Goal: Find specific page/section: Find specific page/section

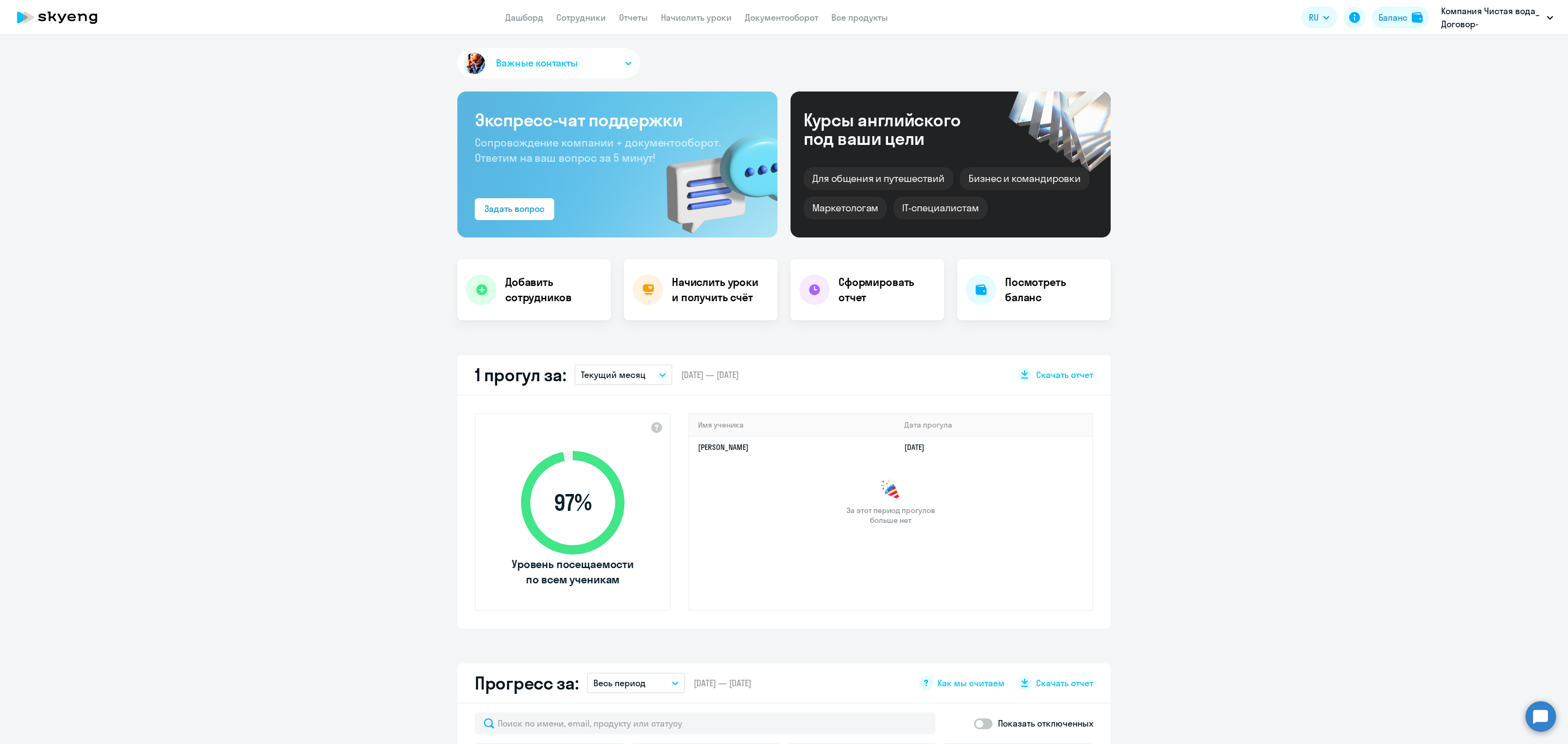
select select "30"
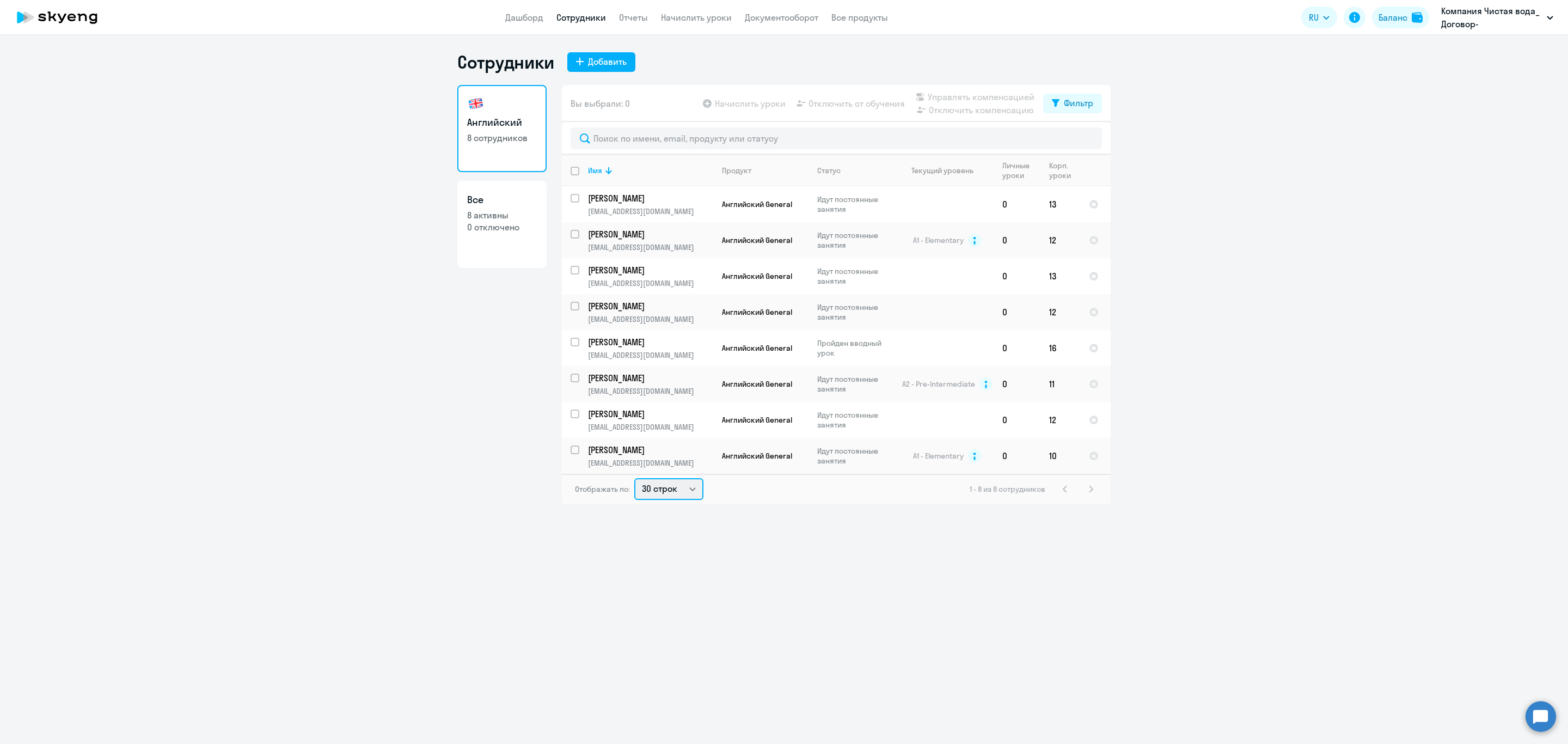
click at [692, 484] on select "30 строк 50 строк 100 строк" at bounding box center [668, 489] width 69 height 21
select select "100"
click at [634, 479] on select "30 строк 50 строк 100 строк" at bounding box center [668, 489] width 69 height 21
click at [1497, 12] on p "Компания Чистая вода_ Договор-предоплата_2025 года, КОМПАНИЯ ЧИСТАЯ ВОДА, ООО" at bounding box center [1492, 17] width 101 height 26
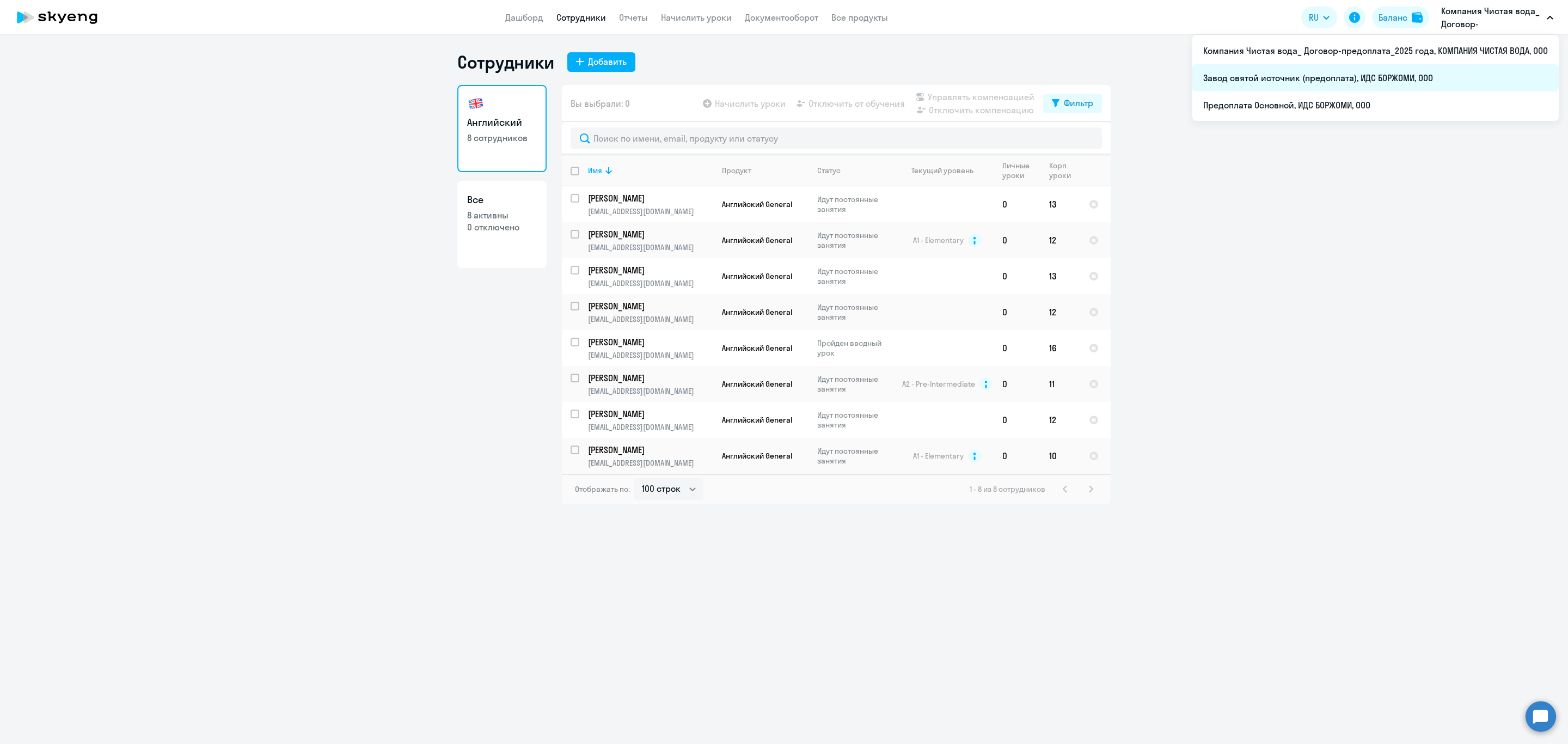
click at [1303, 72] on li "Завод святой источник (предоплата), ИДС БОРЖОМИ, ООО" at bounding box center [1376, 78] width 367 height 27
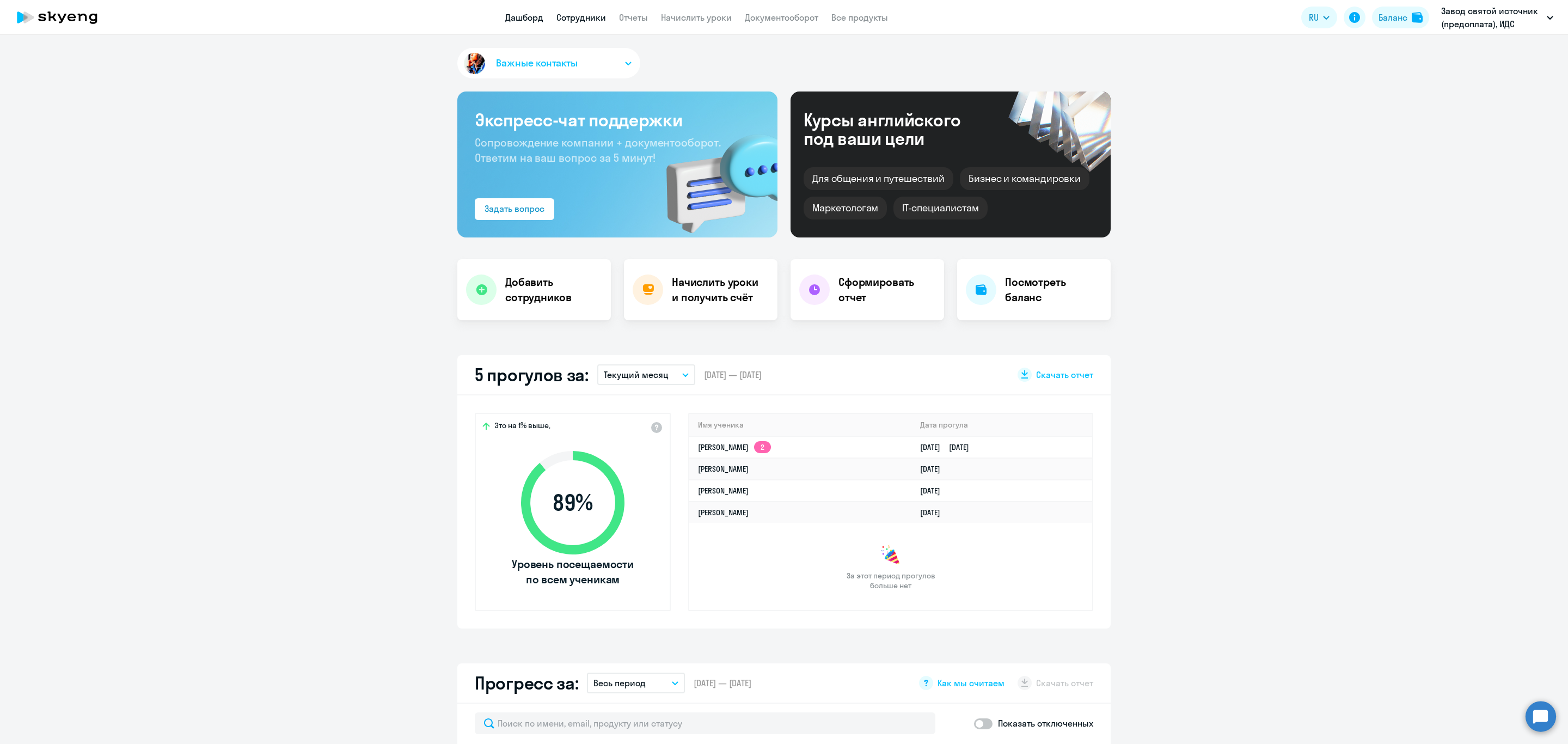
click at [572, 21] on link "Сотрудники" at bounding box center [582, 17] width 50 height 11
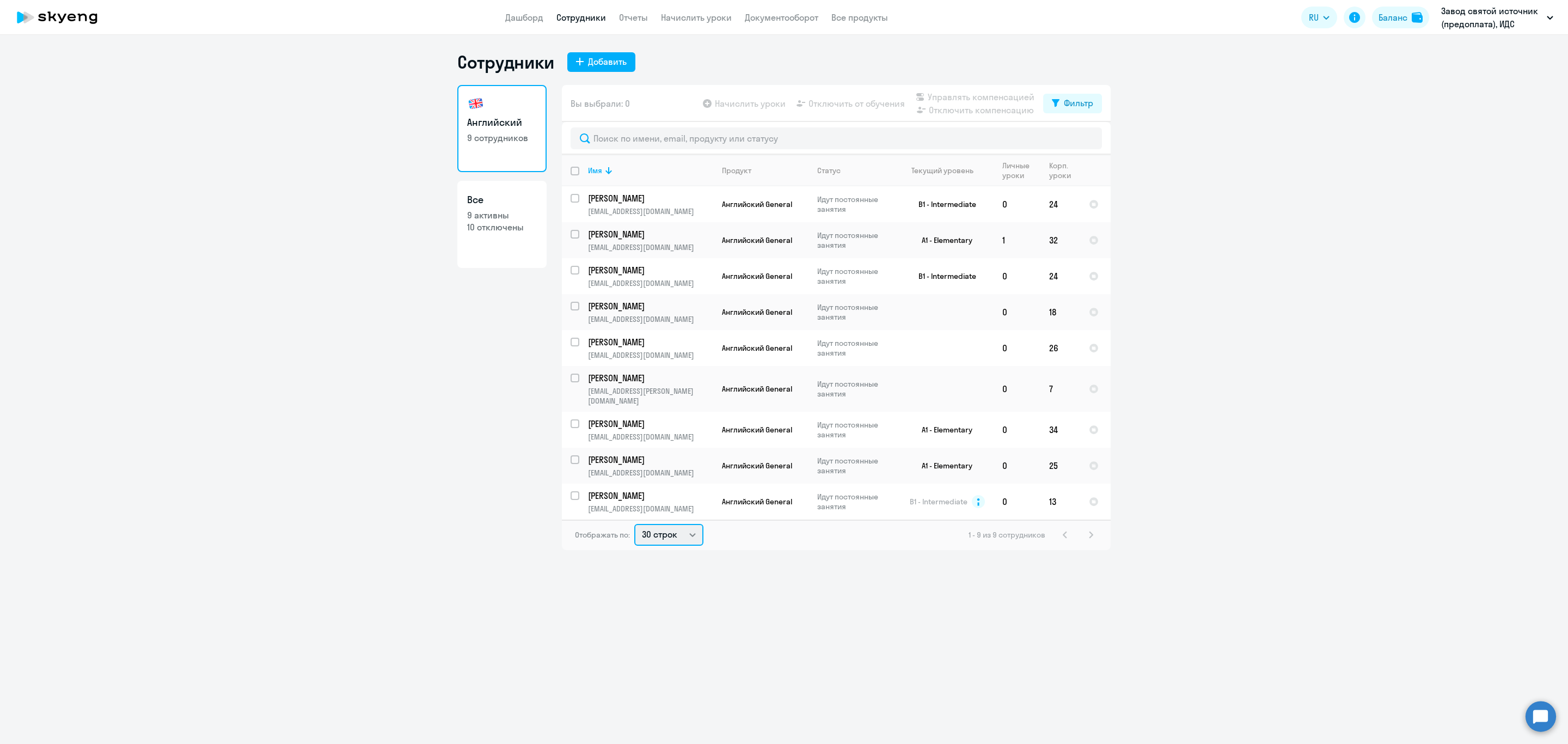
click at [682, 524] on select "30 строк 50 строк 100 строк" at bounding box center [668, 534] width 69 height 21
select select "100"
click at [634, 524] on select "30 строк 50 строк 100 строк" at bounding box center [668, 534] width 69 height 21
click at [1497, 27] on p "Завод святой источник (предоплата), ИДС БОРЖОМИ, ООО" at bounding box center [1492, 17] width 101 height 26
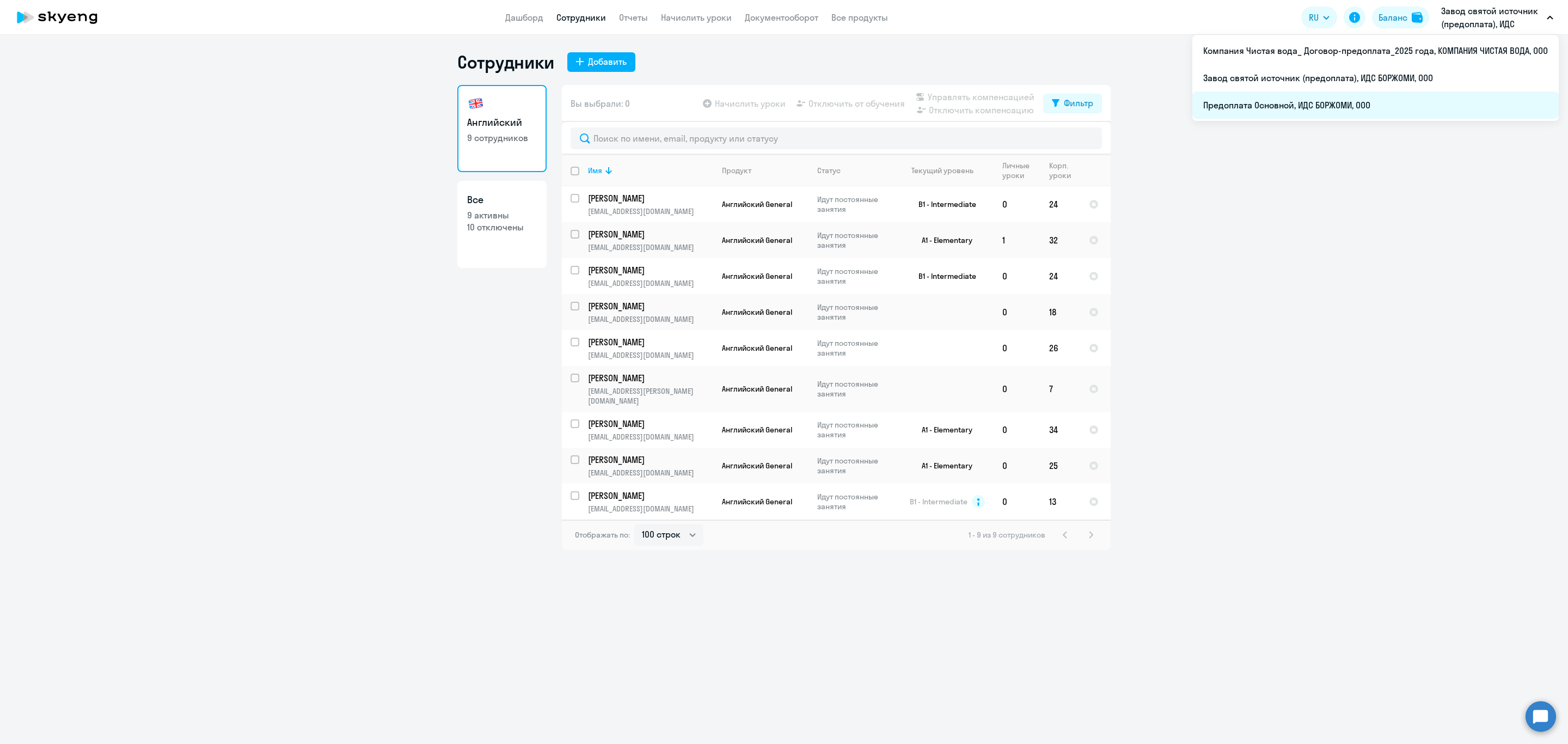
click at [1283, 105] on li "Предоплата Основной, ИДС БОРЖОМИ, ООО" at bounding box center [1376, 105] width 367 height 27
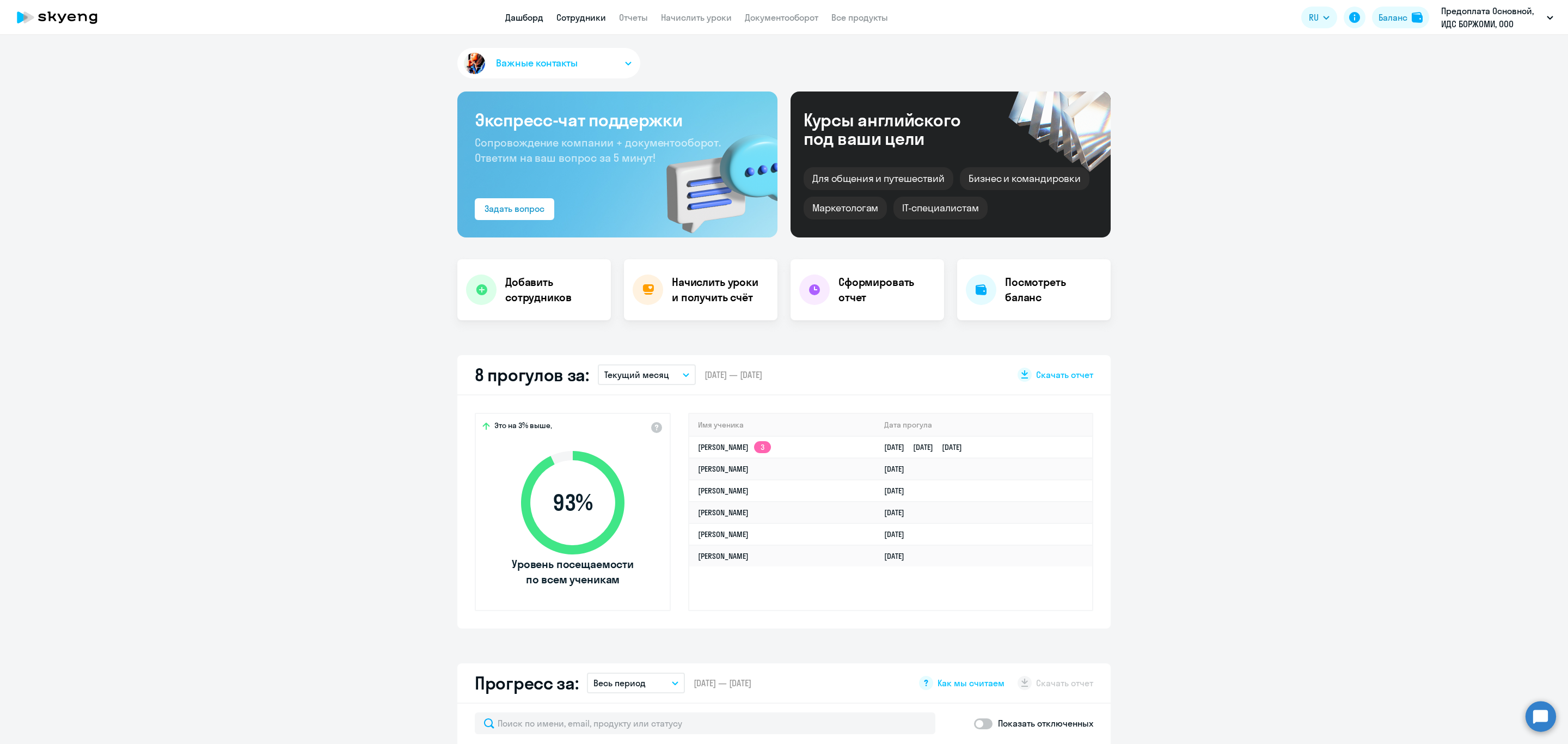
click at [574, 18] on link "Сотрудники" at bounding box center [582, 17] width 50 height 11
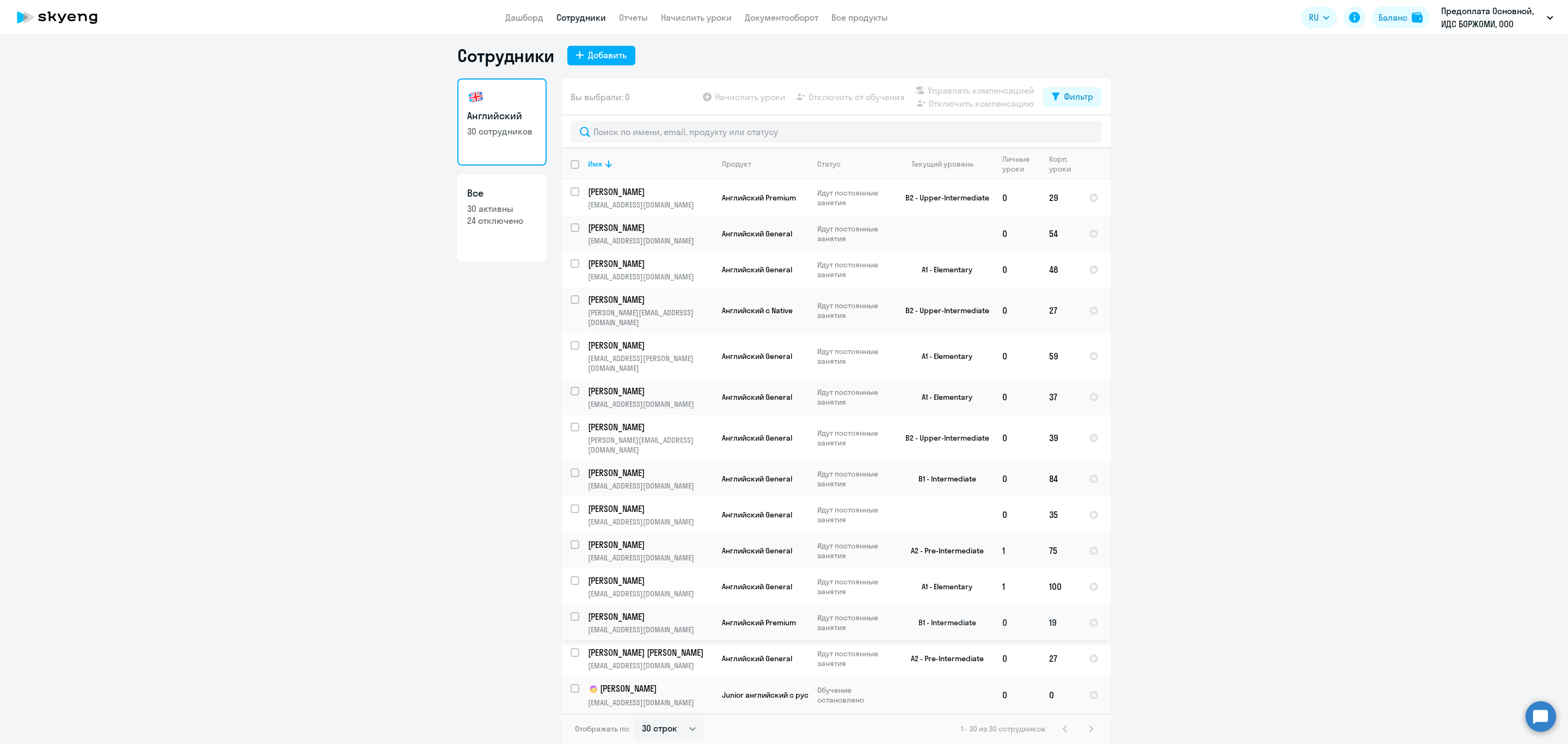
scroll to position [408, 0]
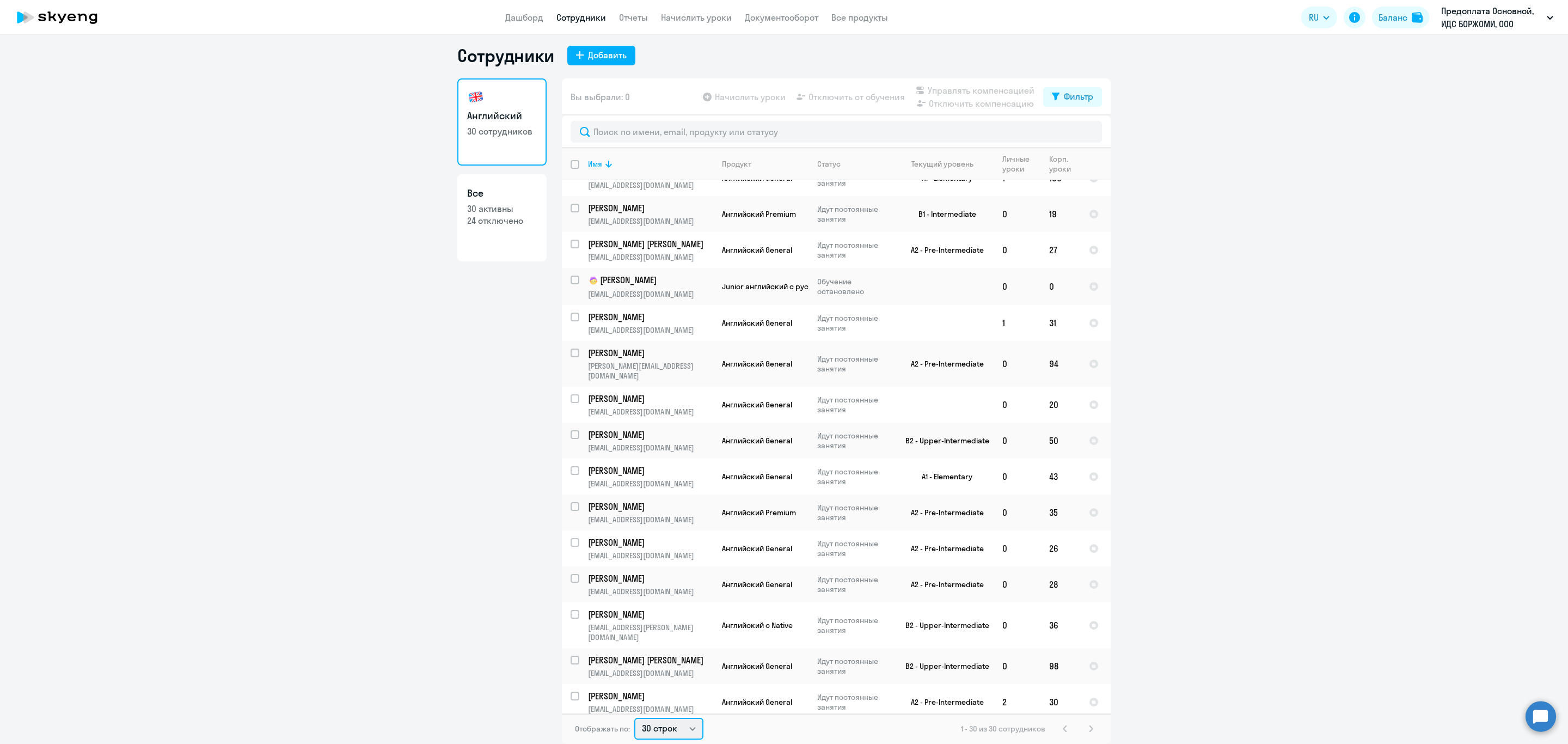
click at [685, 721] on select "30 строк 50 строк 100 строк" at bounding box center [668, 728] width 69 height 21
select select "100"
click at [634, 717] on select "30 строк 50 строк 100 строк" at bounding box center [668, 728] width 69 height 21
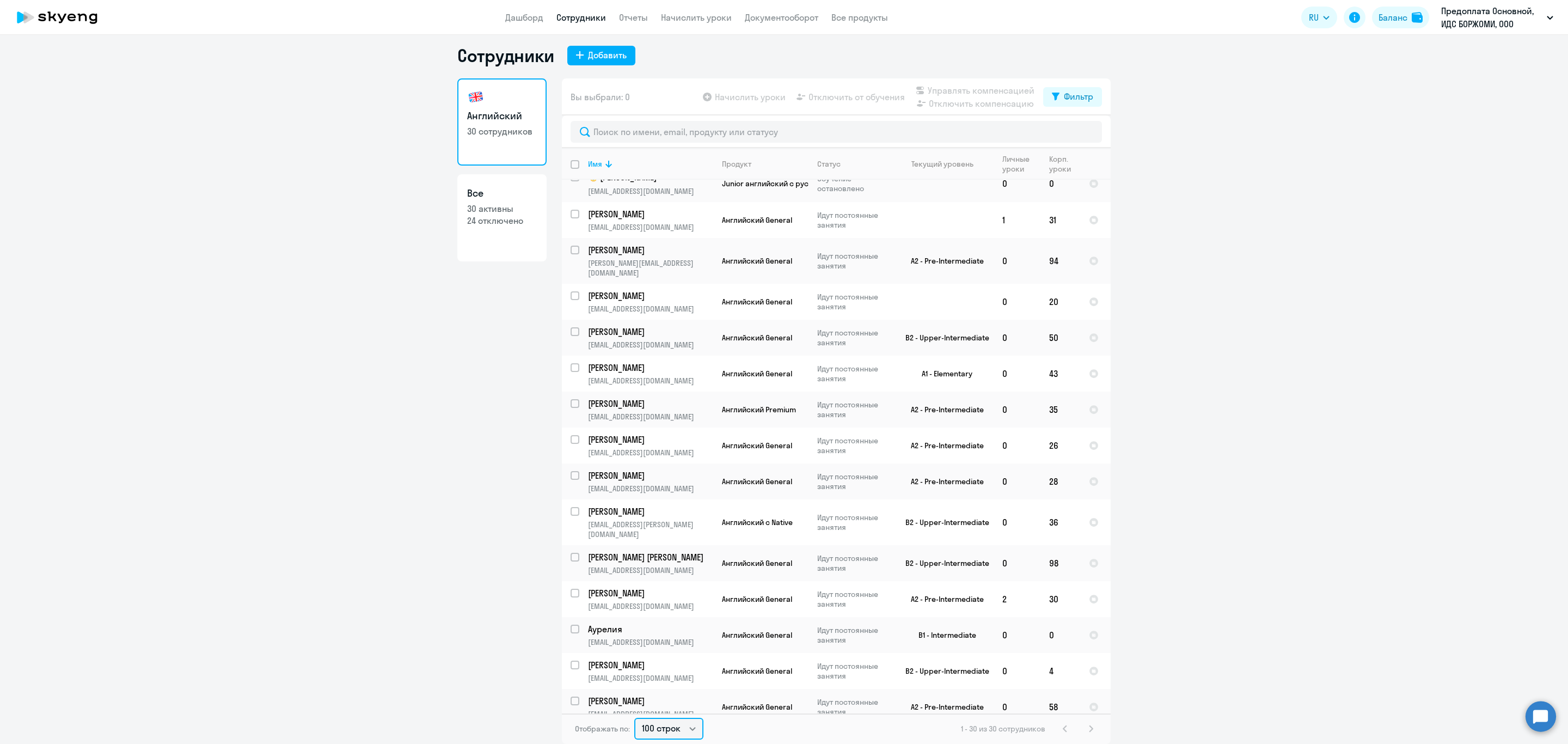
scroll to position [545, 0]
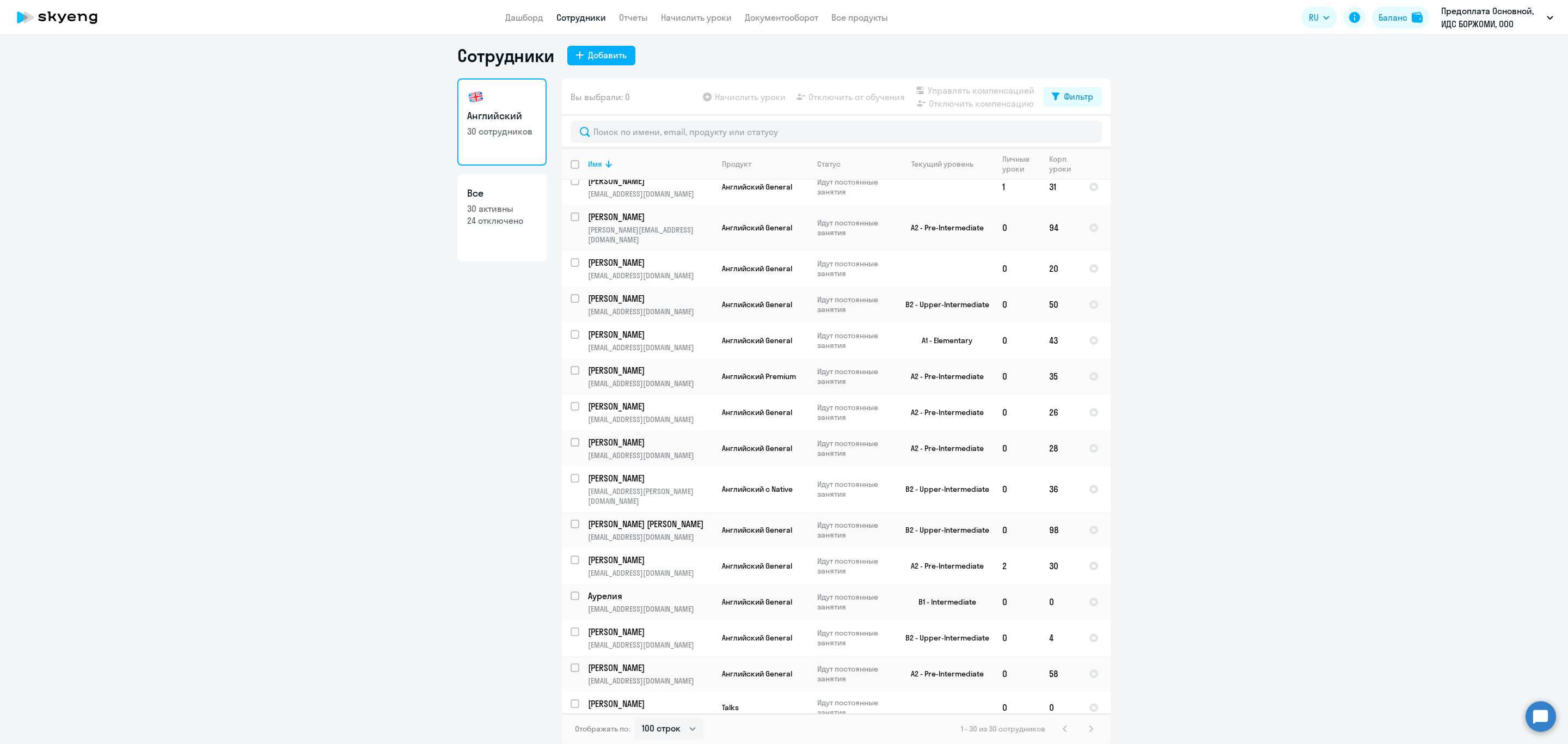
click at [1114, 673] on ng-component "Сотрудники Добавить Английский 30 сотрудников Все 30 активны 24 отключено Вы вы…" at bounding box center [784, 394] width 1568 height 699
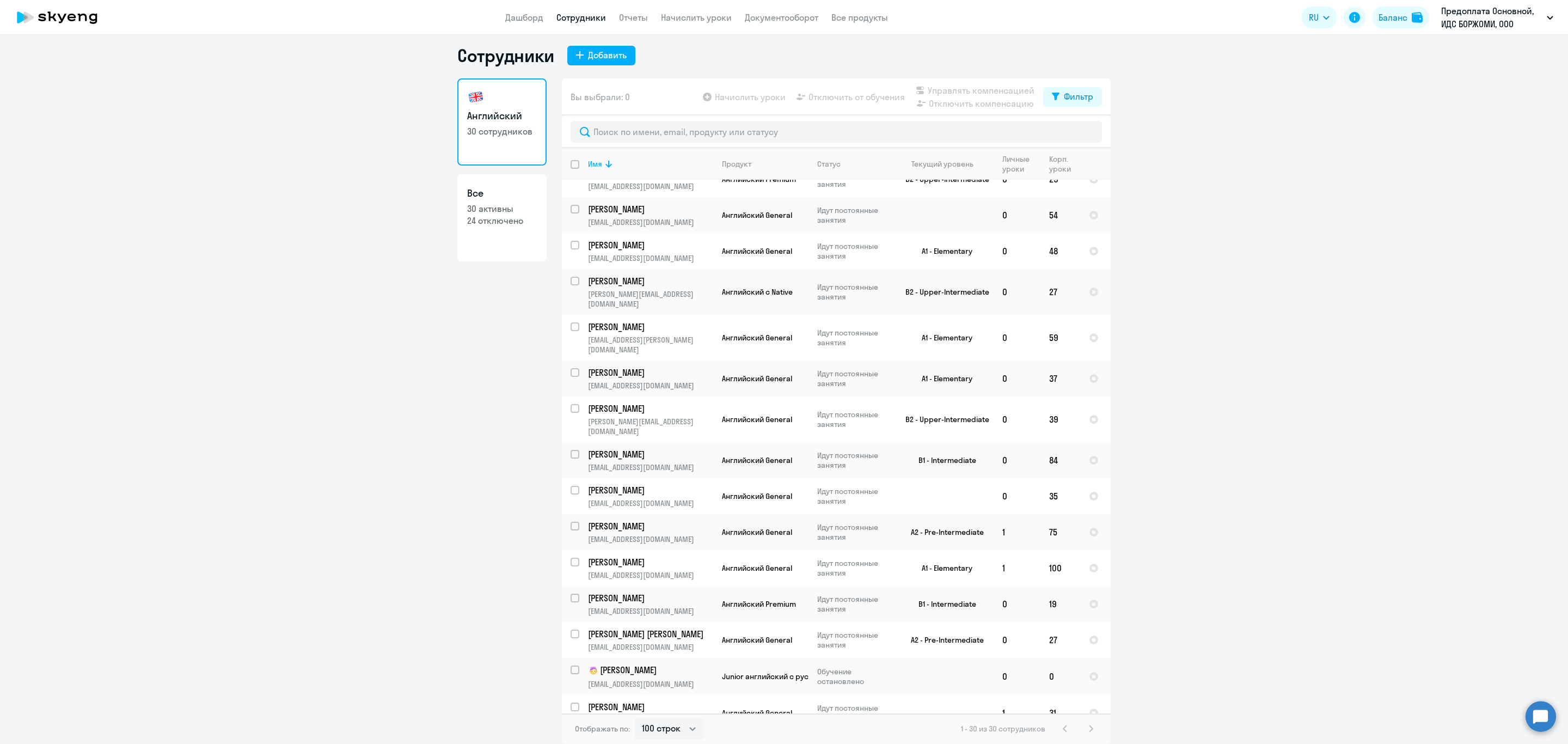
scroll to position [0, 0]
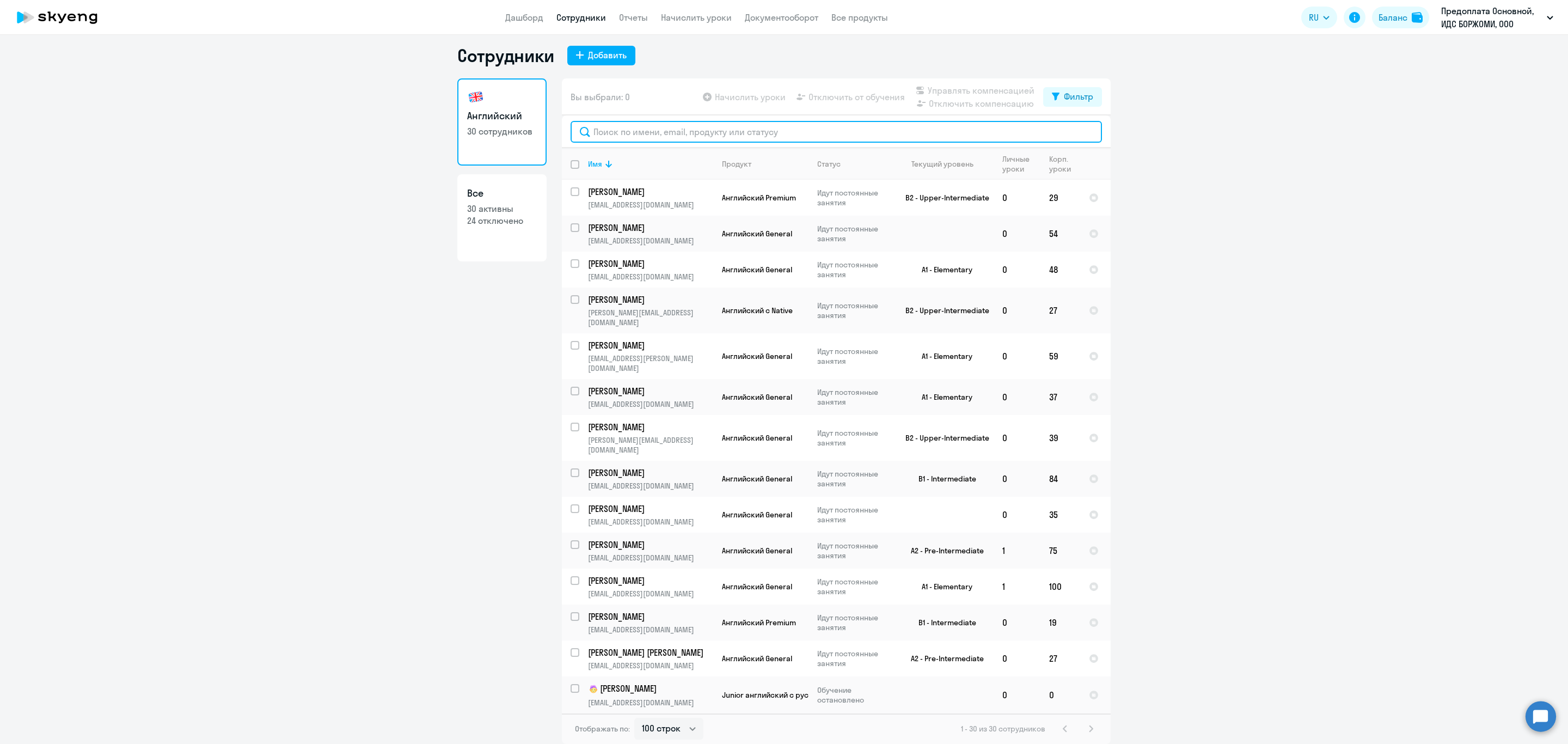
click at [724, 130] on input "text" at bounding box center [836, 131] width 532 height 21
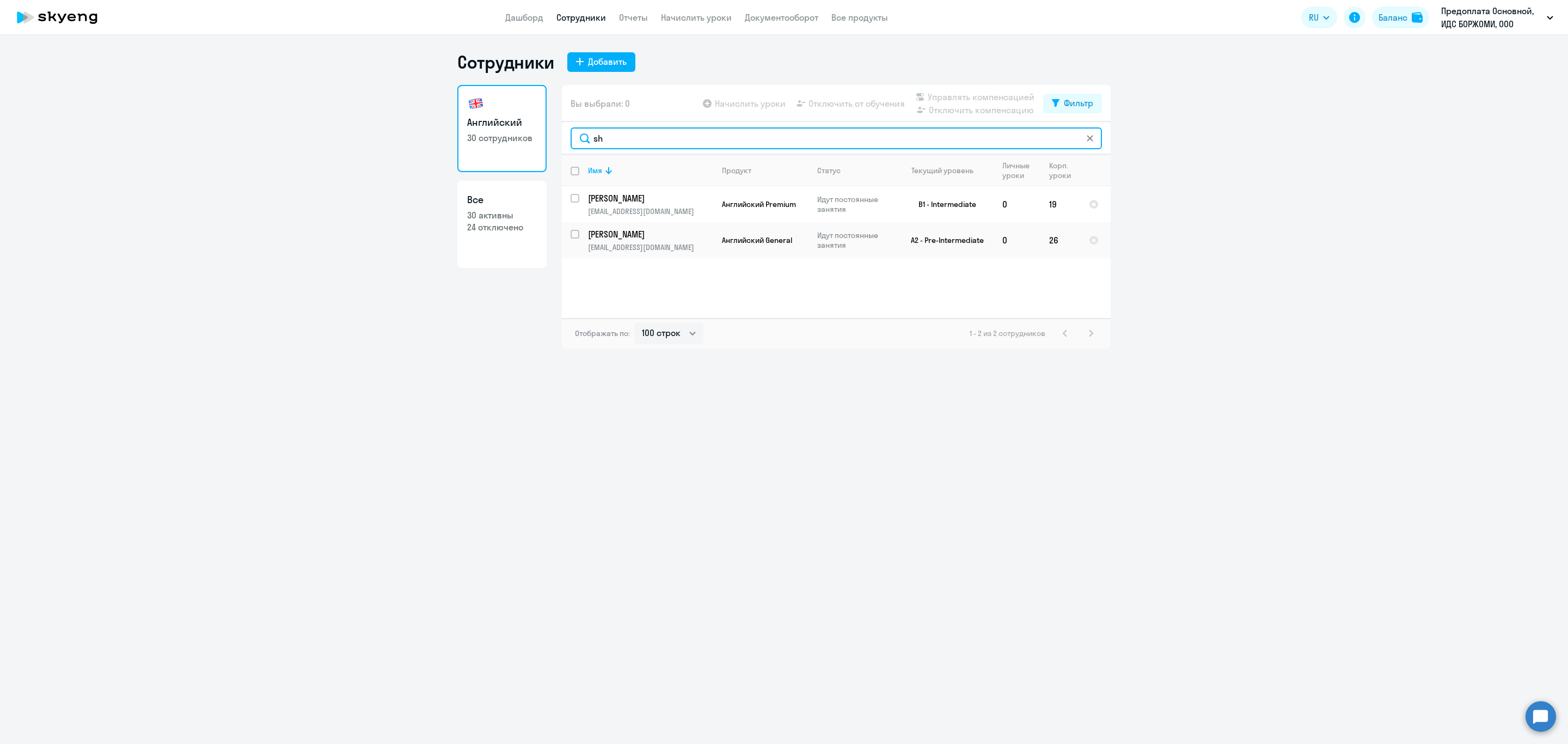
type input "s"
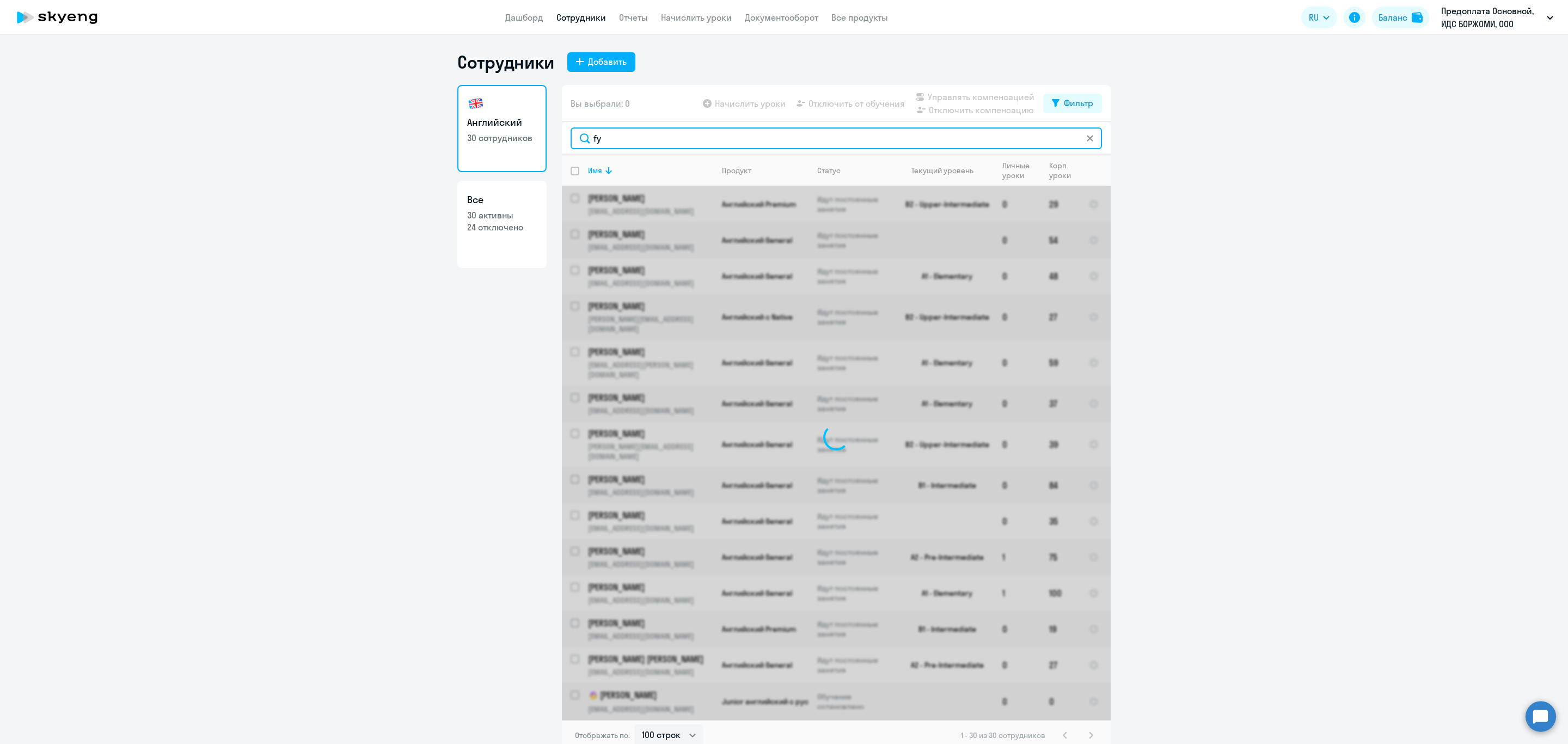
type input "f"
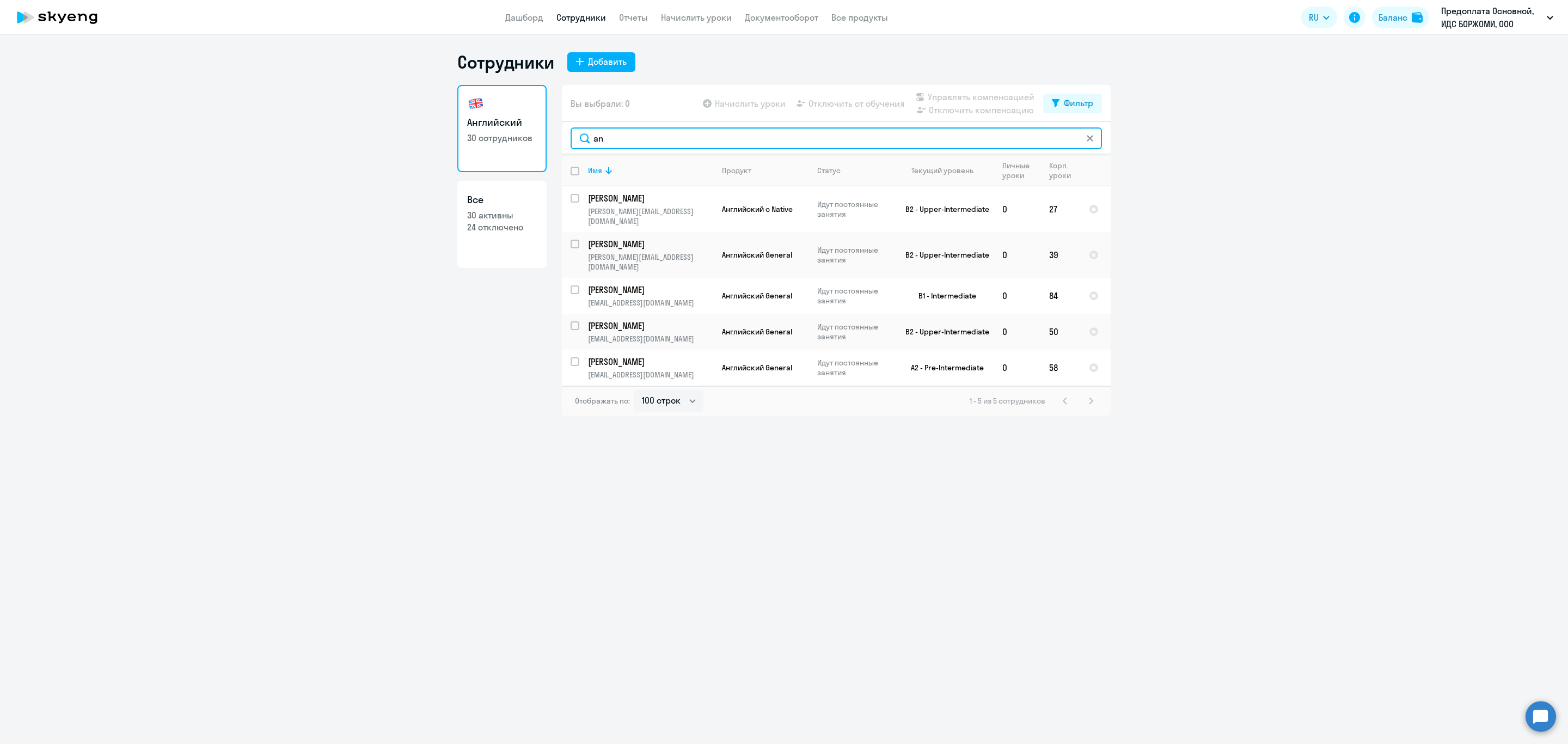
type input "a"
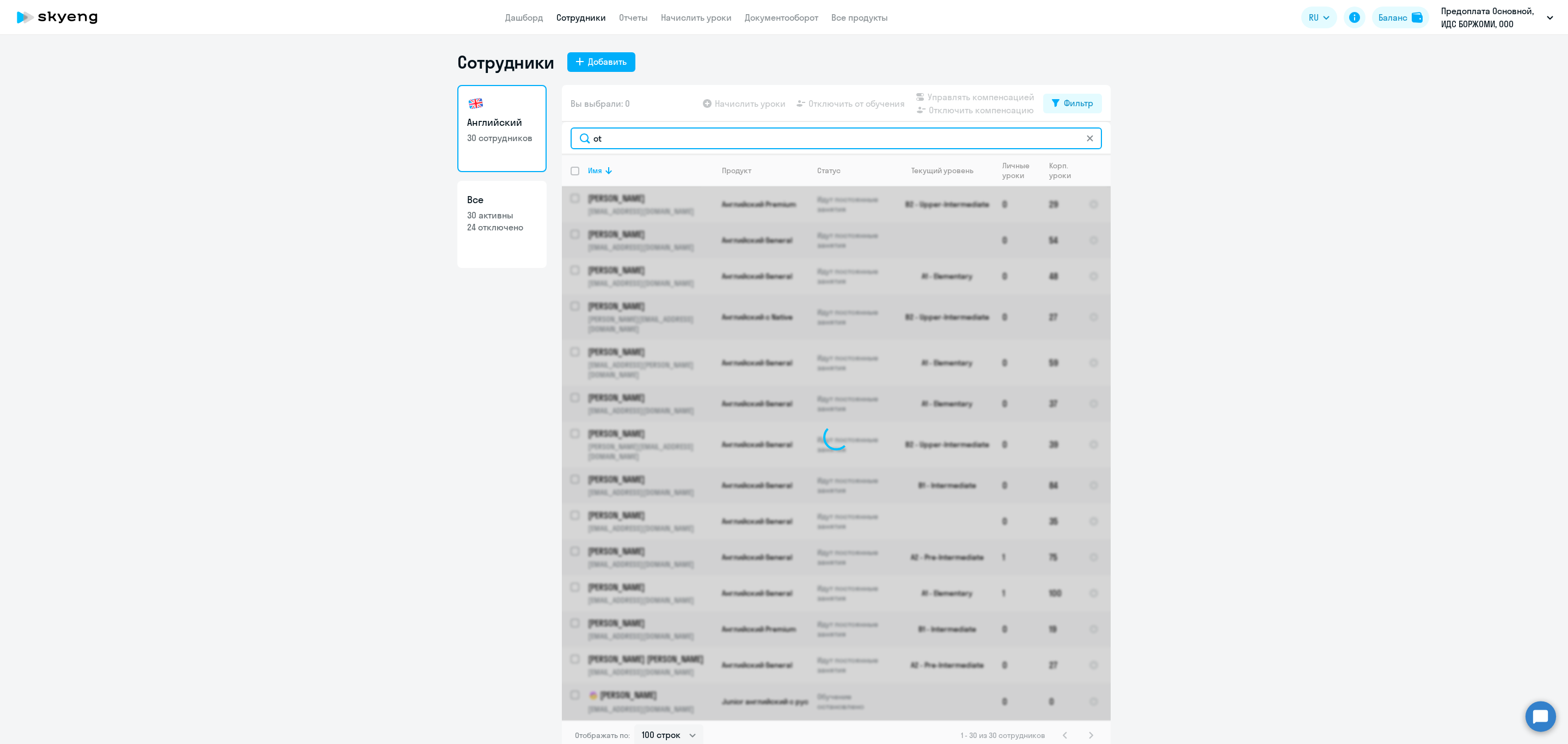
type input "o"
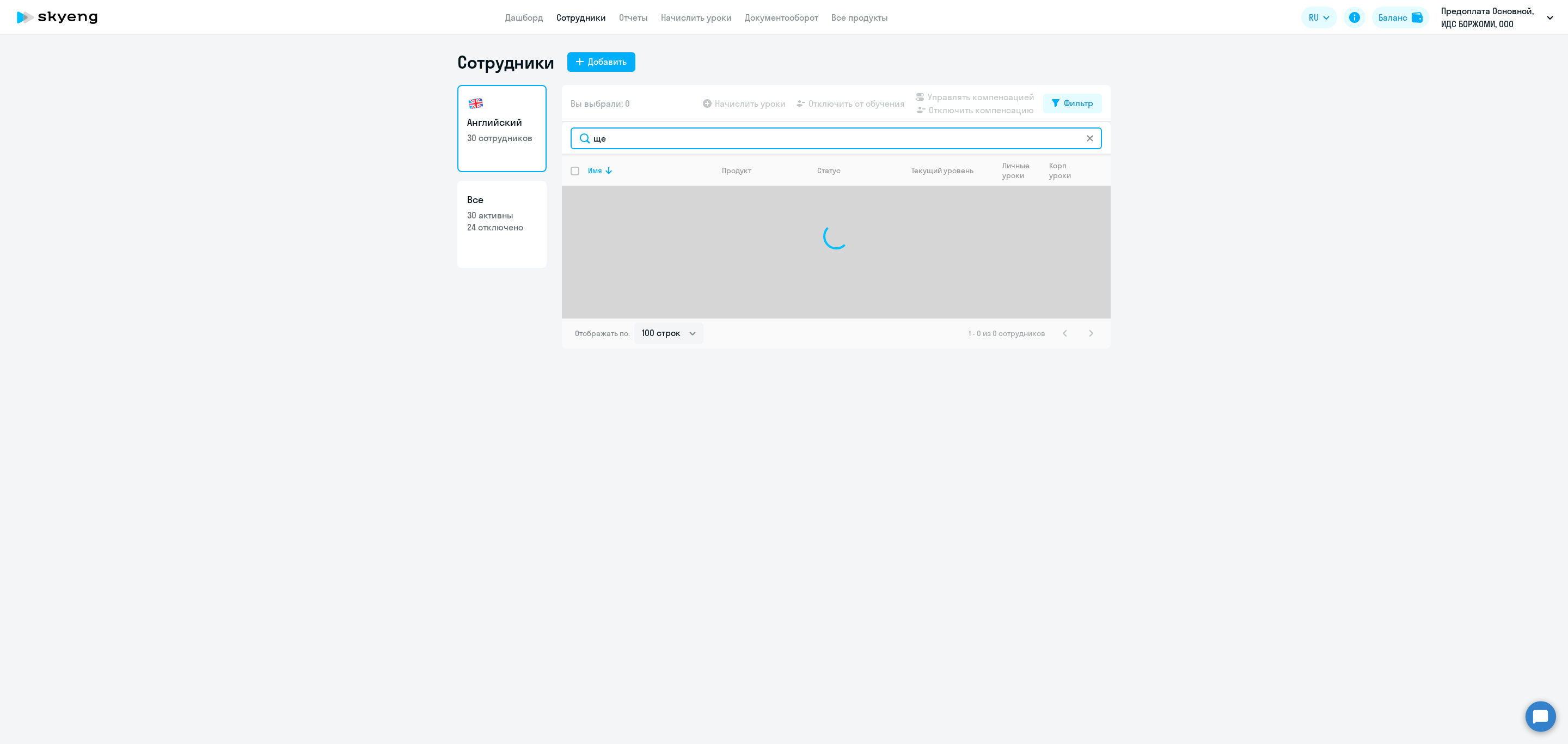
type input "щ"
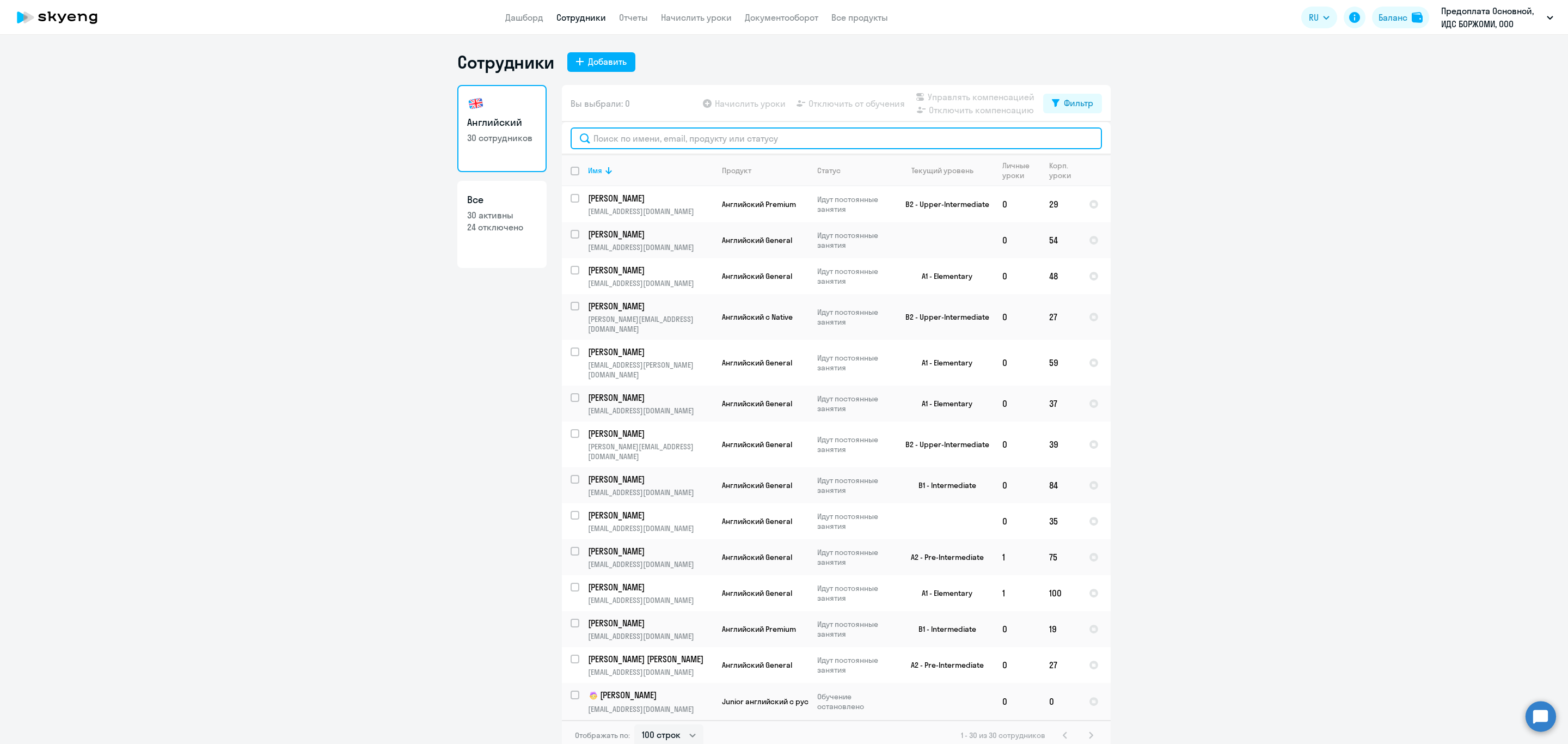
type input "Щ"
